Goal: Find specific page/section: Find specific page/section

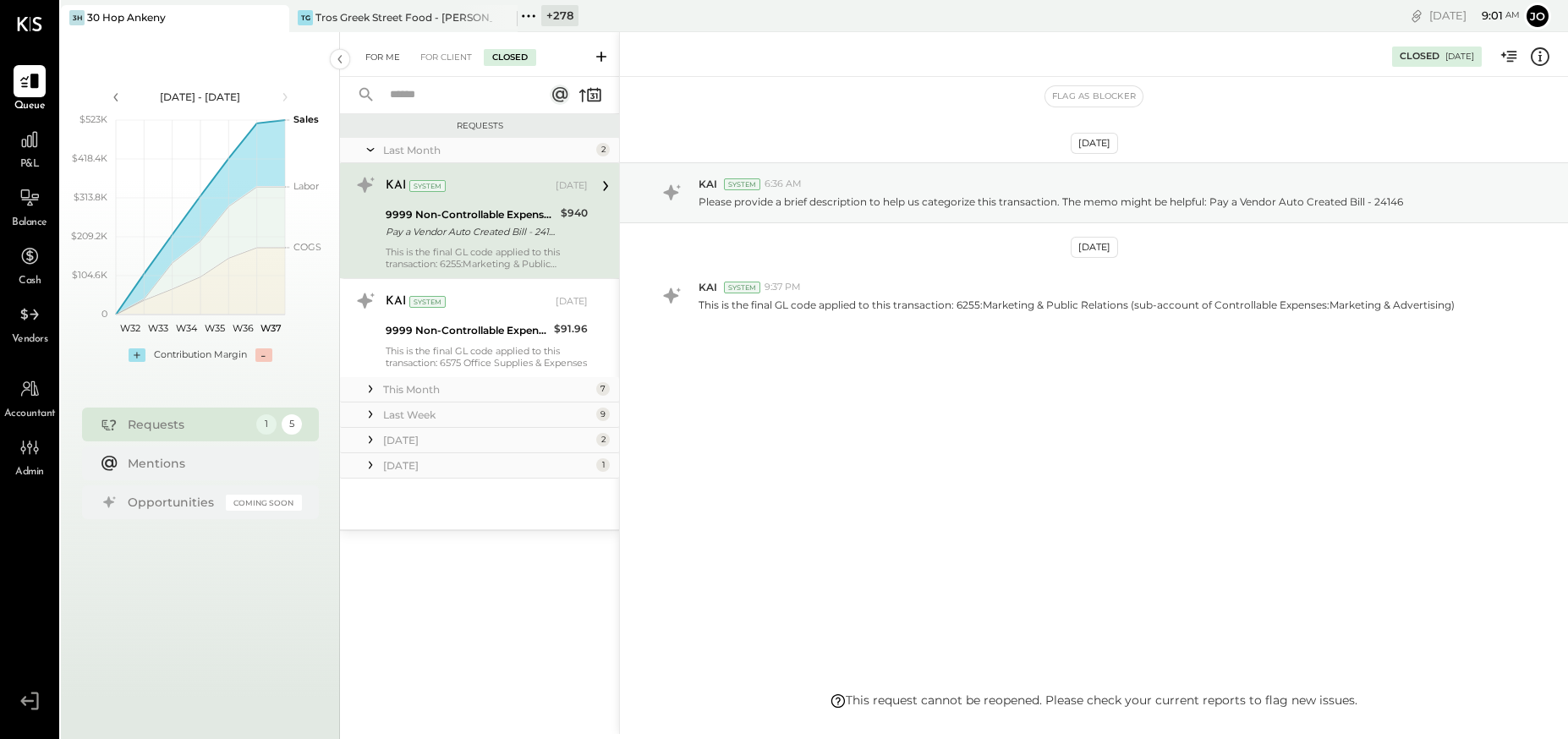
click at [388, 54] on div "For Me" at bounding box center [383, 57] width 52 height 17
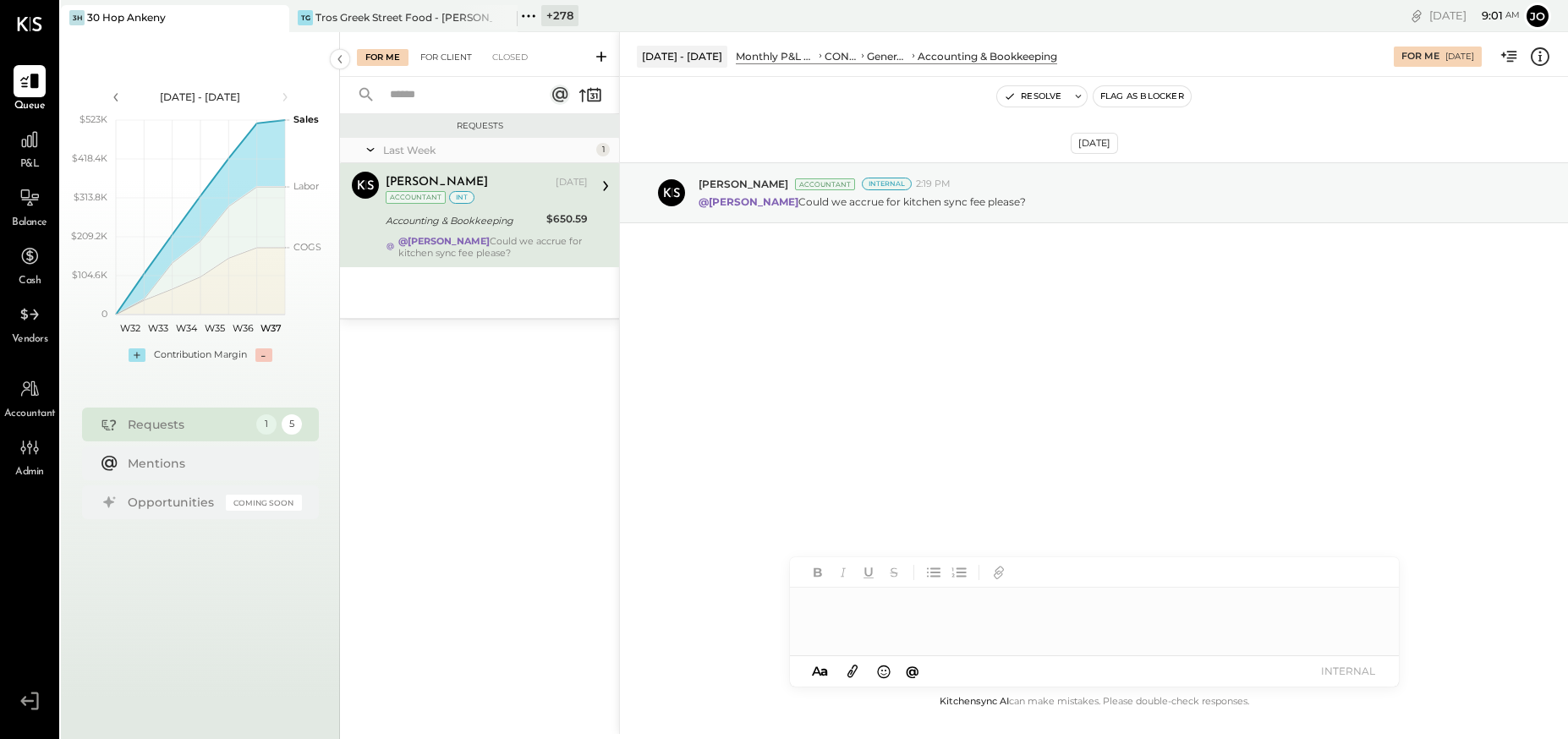
click at [438, 63] on div "For Client" at bounding box center [446, 57] width 69 height 17
